Goal: Task Accomplishment & Management: Manage account settings

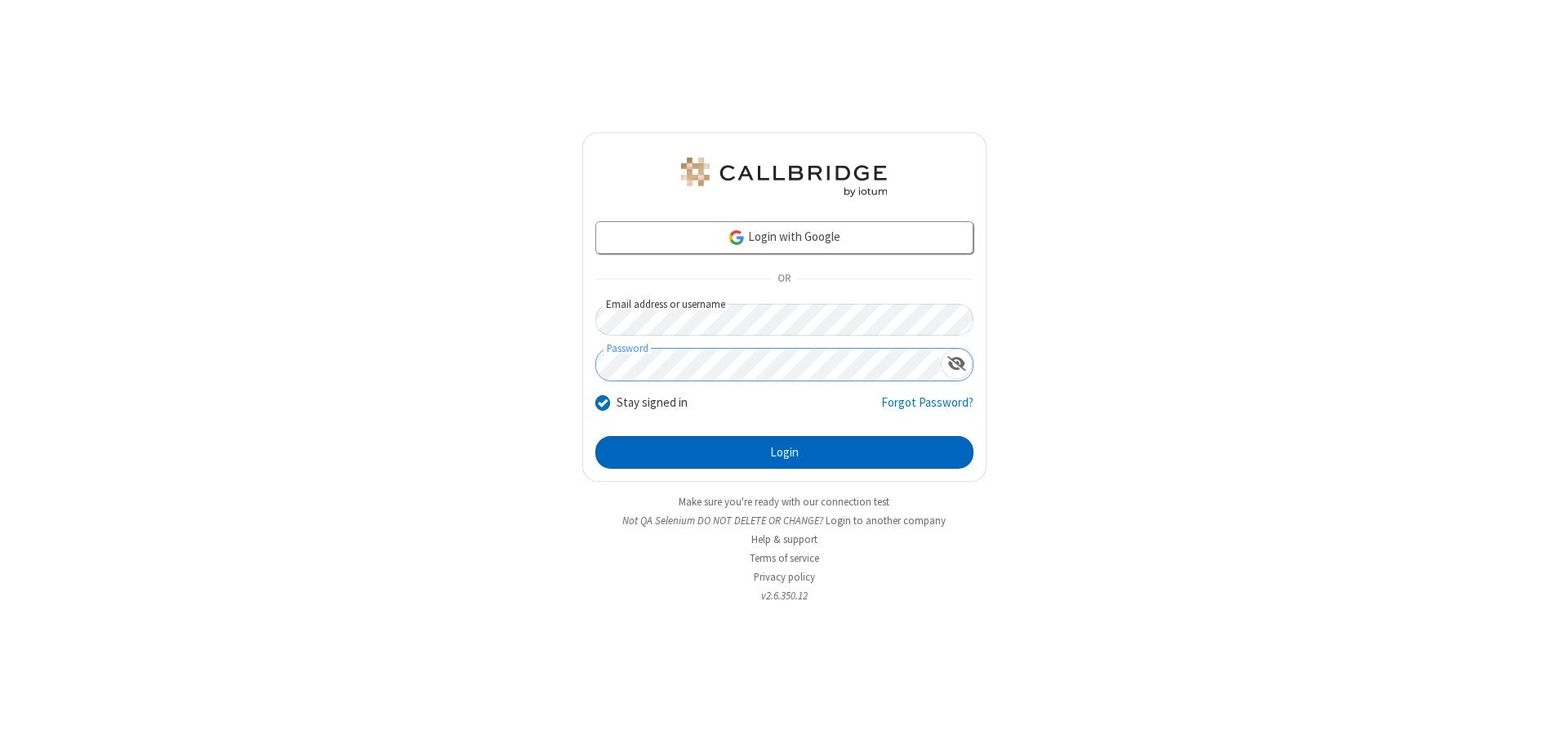
click at [784, 453] on button "Login" at bounding box center [784, 452] width 378 height 32
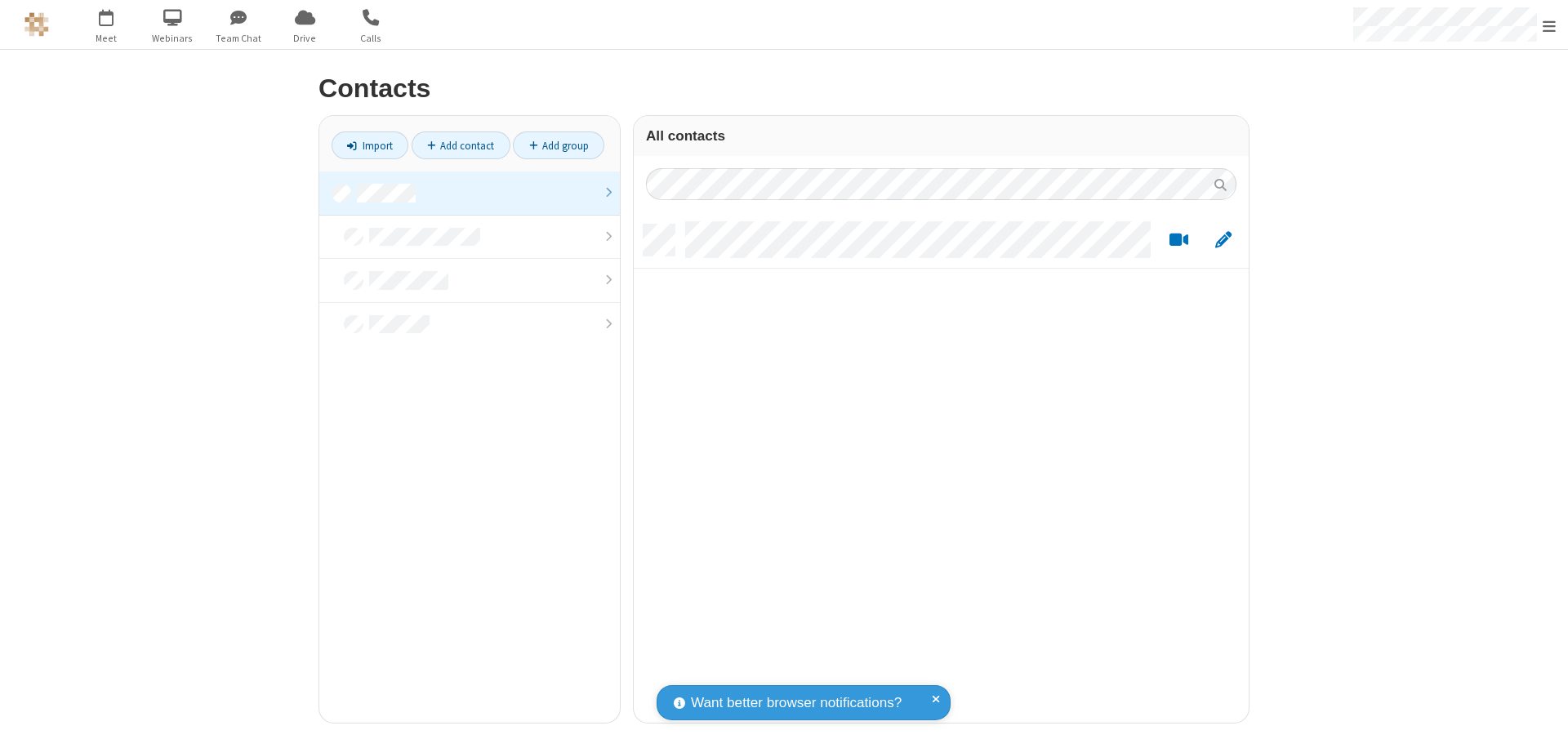
scroll to position [498, 603]
click at [470, 193] on link at bounding box center [469, 194] width 301 height 44
click at [460, 145] on link "Add contact" at bounding box center [461, 145] width 99 height 28
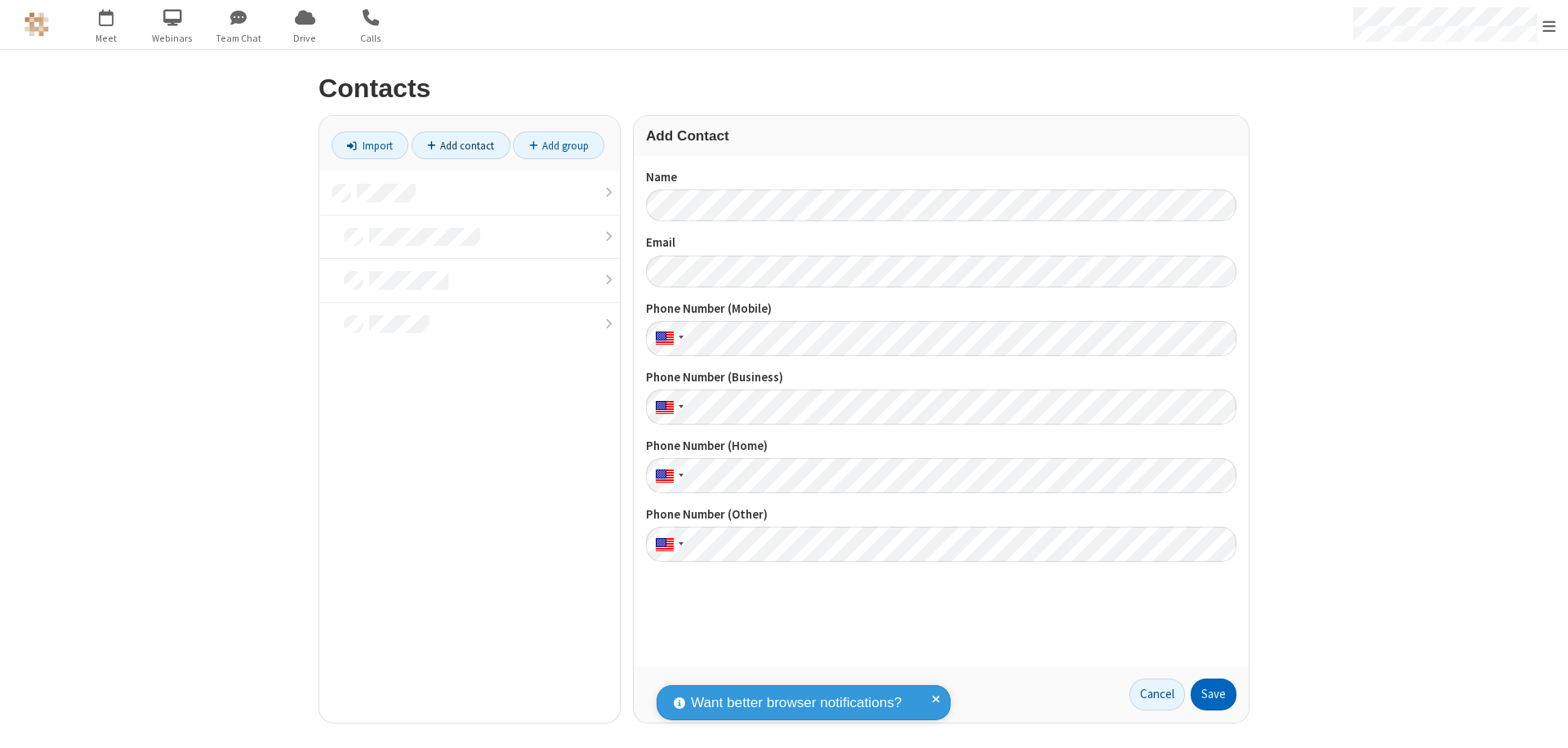
click at [1214, 694] on button "Save" at bounding box center [1214, 695] width 46 height 32
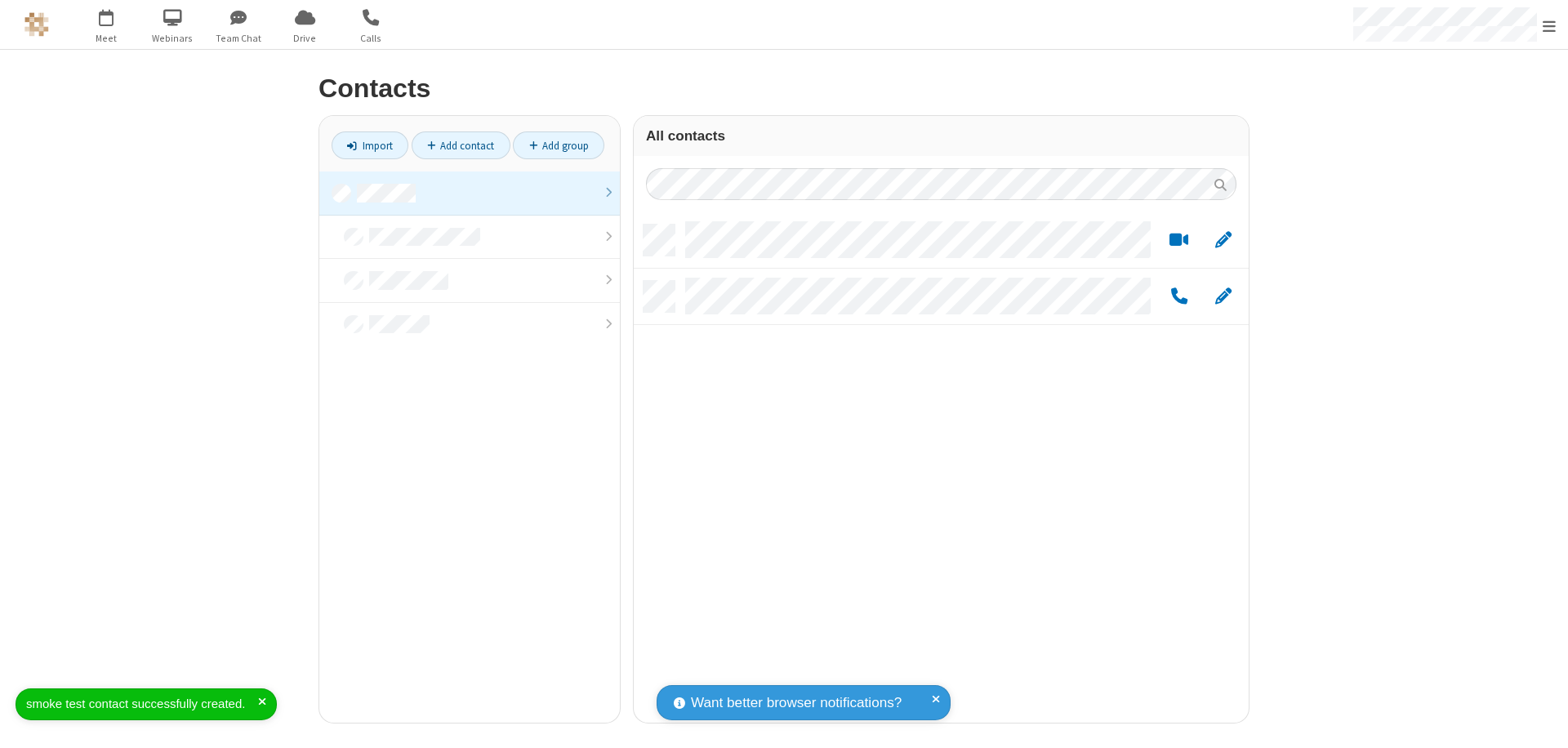
scroll to position [498, 603]
click at [460, 145] on link "Add contact" at bounding box center [461, 145] width 99 height 28
